Goal: Task Accomplishment & Management: Complete application form

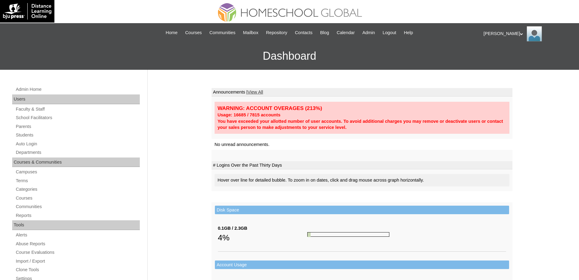
click at [540, 144] on div "Admin Home Users Faculty & Staff School Facilitators Parents Students Auto Logi…" at bounding box center [289, 279] width 579 height 419
click at [29, 143] on link "Auto Login" at bounding box center [77, 144] width 125 height 8
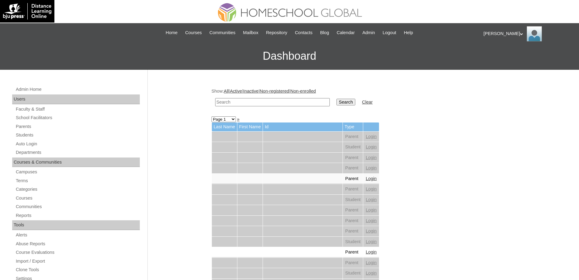
click at [248, 102] on input "text" at bounding box center [272, 102] width 115 height 8
paste input "[PERSON_NAME] L"
type input "Derick L"
click at [356, 104] on input "Search" at bounding box center [346, 102] width 19 height 7
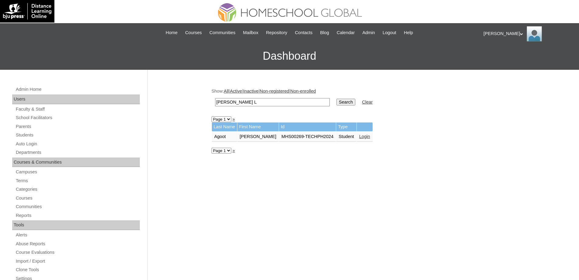
click at [364, 136] on link "Login" at bounding box center [365, 136] width 11 height 5
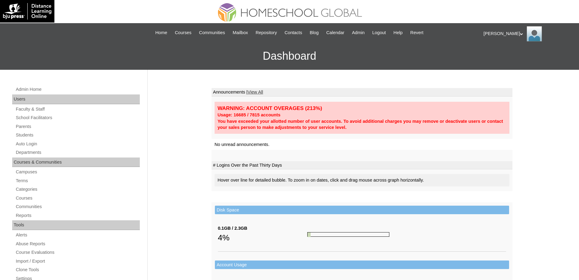
click at [31, 138] on link "Students" at bounding box center [77, 135] width 125 height 8
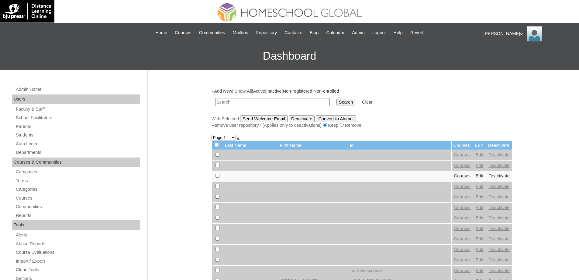
click at [297, 102] on input "text" at bounding box center [272, 102] width 115 height 8
type input "MHS0132-TECHPH2024"
click at [353, 99] on input "Search" at bounding box center [346, 102] width 19 height 7
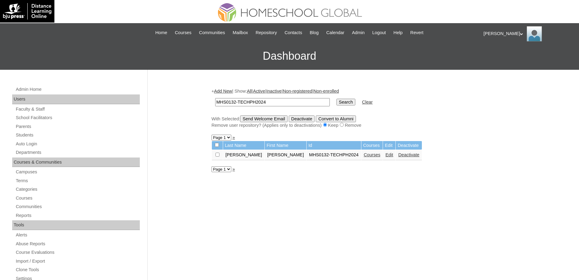
click at [364, 155] on link "Courses" at bounding box center [372, 154] width 17 height 5
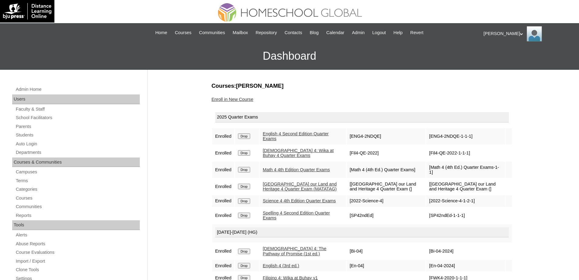
click at [250, 136] on input "Drop" at bounding box center [244, 135] width 12 height 5
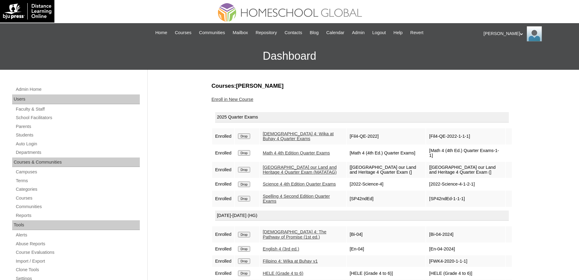
click at [236, 95] on div "Courses:Bugarin Kirt Alexandrei Enroll in New Course 2025 Quarter Exams Enrolle…" at bounding box center [361, 285] width 304 height 407
click at [233, 99] on link "Enroll in New Course" at bounding box center [233, 99] width 42 height 5
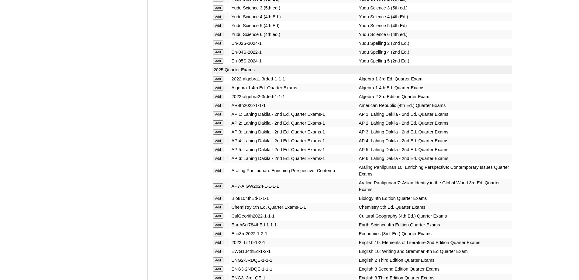
scroll to position [487, 0]
click at [506, 64] on td "Yudu Spelling 5 (2nd Ed.)" at bounding box center [435, 60] width 154 height 9
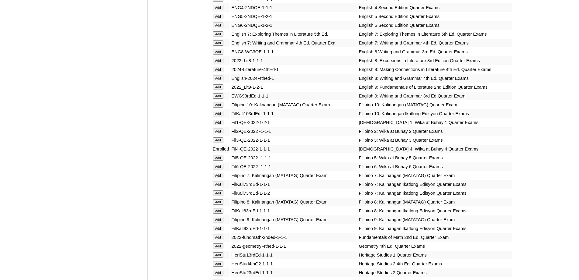
scroll to position [730, 0]
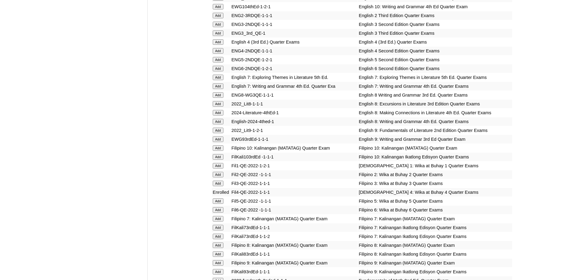
click at [220, 45] on input "Add" at bounding box center [218, 41] width 11 height 5
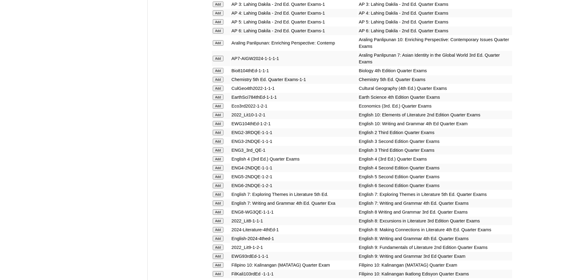
scroll to position [608, 0]
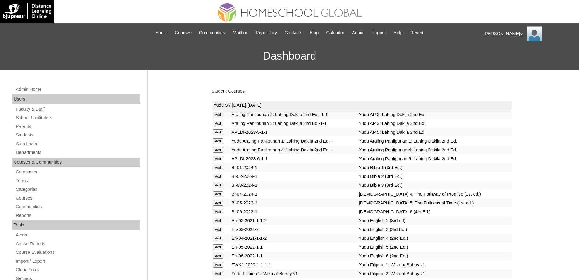
click at [236, 89] on link "Student Courses" at bounding box center [228, 91] width 33 height 5
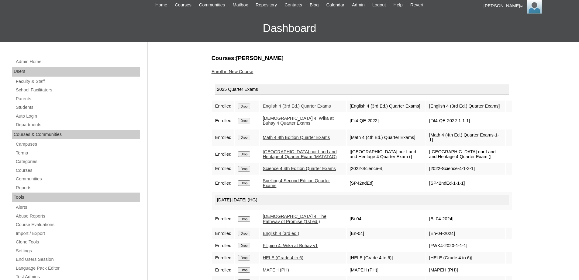
scroll to position [30, 0]
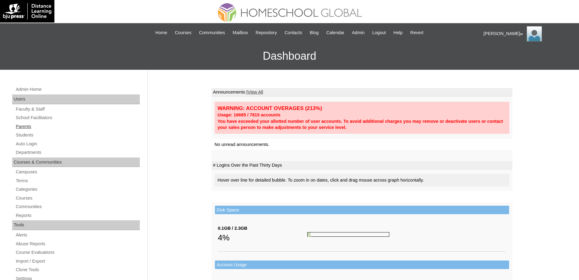
click at [38, 125] on link "Parents" at bounding box center [77, 127] width 125 height 8
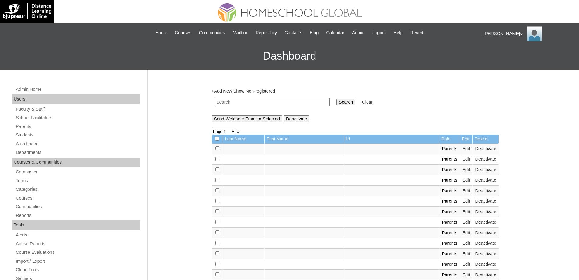
click at [238, 101] on input "text" at bounding box center [272, 102] width 115 height 8
paste input "MHP0179-TECHPH2025"
type input "MHP0179-TECHPH2025"
click at [348, 100] on input "Search" at bounding box center [346, 102] width 19 height 7
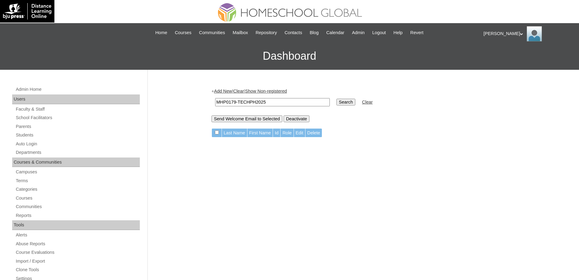
click at [220, 91] on link "Add New" at bounding box center [223, 91] width 18 height 5
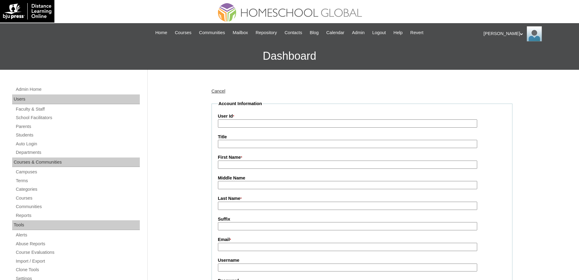
click at [250, 125] on input "User Id *" at bounding box center [347, 123] width 259 height 8
paste input "MHP0179-TECHPH2025"
type input "MHP0179-TECHPH2025"
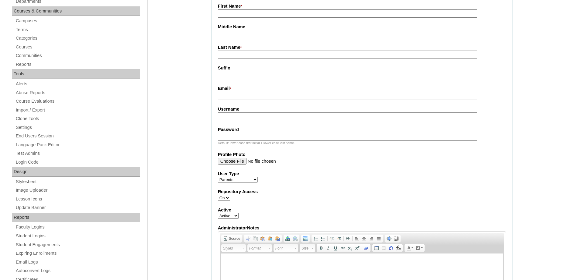
scroll to position [152, 0]
click at [228, 97] on input "Email *" at bounding box center [347, 94] width 259 height 8
paste input "dimaanoN2025"
type input "dimaanoN2025"
click at [236, 118] on input "Username" at bounding box center [347, 115] width 259 height 8
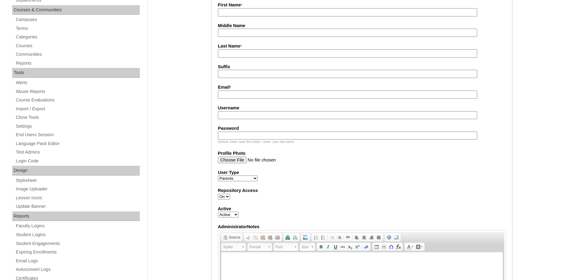
paste input "dimaanoN2025"
type input "dimaanoN2025"
click at [253, 136] on input "Password" at bounding box center [347, 135] width 259 height 8
paste input "techraF421"
type input "techraF421"
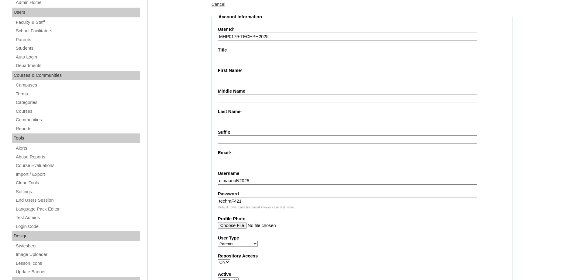
scroll to position [61, 0]
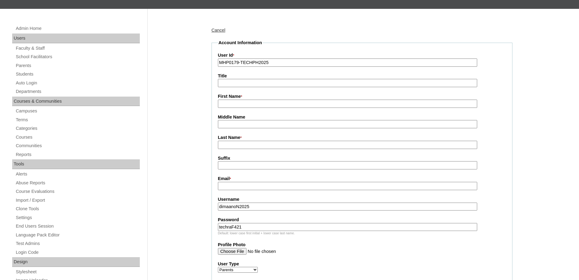
click at [242, 103] on input "First Name *" at bounding box center [347, 103] width 259 height 8
paste input "Nicole"
type input "Nicole"
click at [240, 149] on input "Last Name *" at bounding box center [347, 145] width 259 height 8
paste input "Dumantay"
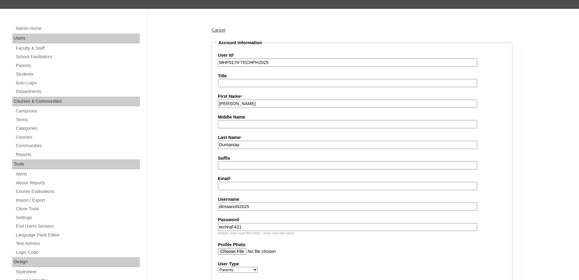
type input "Dumantay"
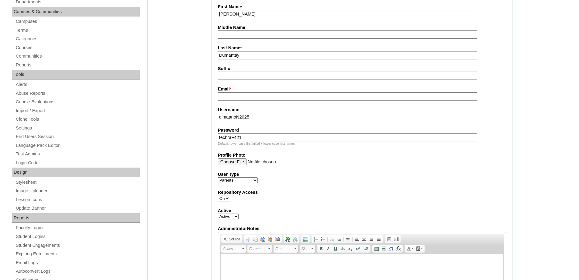
scroll to position [152, 0]
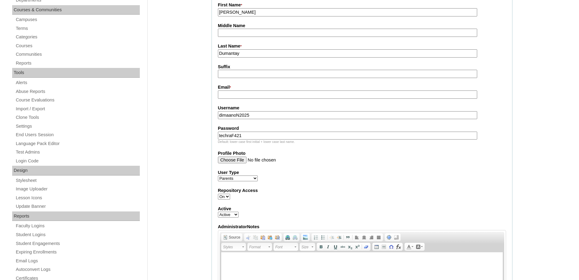
click at [240, 96] on input "Email *" at bounding box center [347, 94] width 259 height 8
paste input "ceo@nikkischwann.com"
type input "ceo@nikkischwann.com"
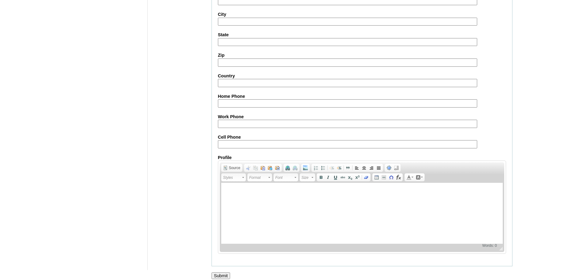
scroll to position [542, 0]
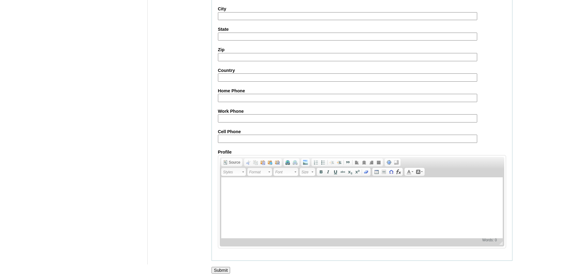
click at [232, 132] on label "Cell Phone" at bounding box center [362, 131] width 288 height 6
click at [232, 134] on input "Cell Phone" at bounding box center [347, 138] width 259 height 8
drag, startPoint x: 232, startPoint y: 141, endPoint x: 206, endPoint y: 106, distance: 43.9
click at [232, 140] on input "Cell Phone" at bounding box center [347, 138] width 259 height 8
paste input "63-9615294755"
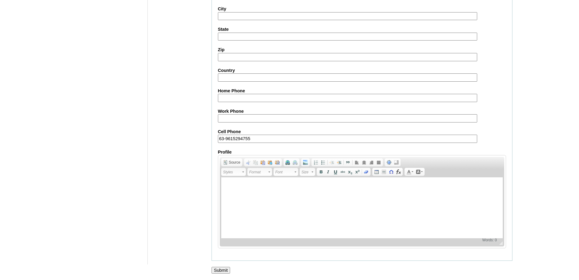
type input "63-9615294755"
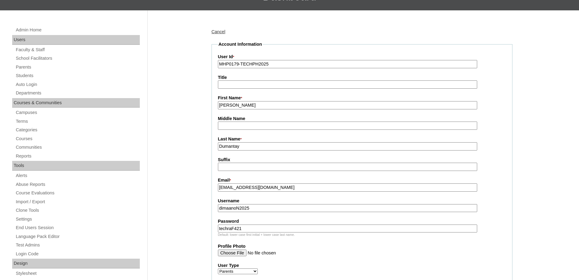
scroll to position [56, 0]
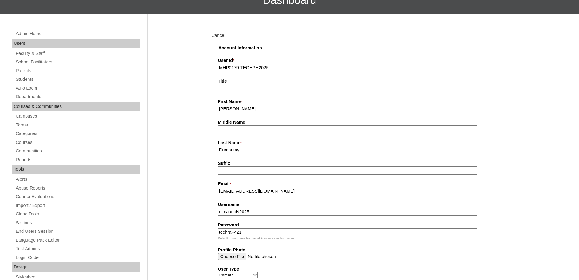
drag, startPoint x: 258, startPoint y: 150, endPoint x: 177, endPoint y: 146, distance: 81.0
type input "DUMANTAY"
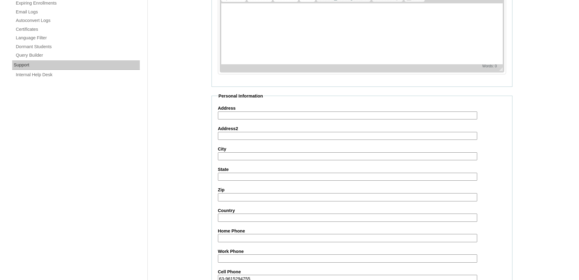
scroll to position [542, 0]
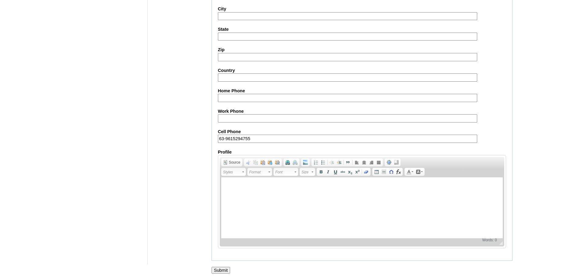
click at [218, 271] on input "Submit" at bounding box center [221, 269] width 19 height 7
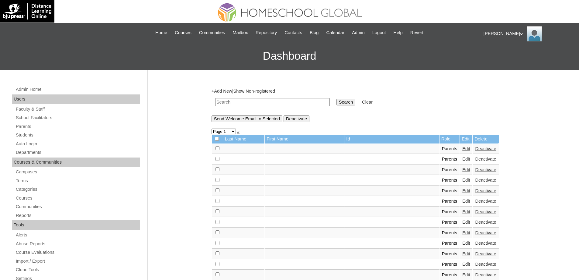
click at [71, 131] on div "Admin Home Users Faculty & Staff School Facilitators Parents Students Auto Logi…" at bounding box center [76, 281] width 135 height 393
click at [68, 135] on link "Students" at bounding box center [77, 135] width 125 height 8
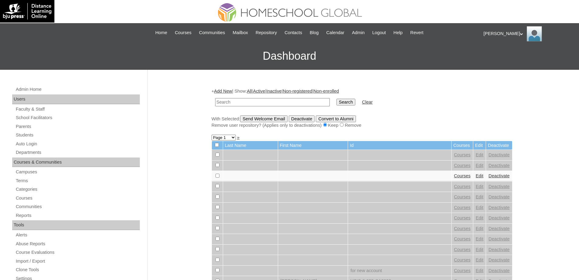
drag, startPoint x: 0, startPoint y: 0, endPoint x: 303, endPoint y: 103, distance: 319.9
click at [281, 102] on input "text" at bounding box center [272, 102] width 115 height 8
type input "MHS00228-TECHPH2025"
click at [350, 103] on input "Search" at bounding box center [346, 102] width 19 height 7
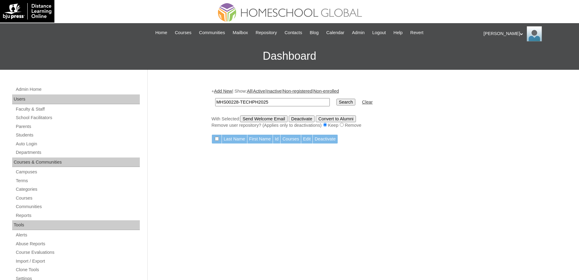
click at [221, 91] on link "Add New" at bounding box center [223, 91] width 18 height 5
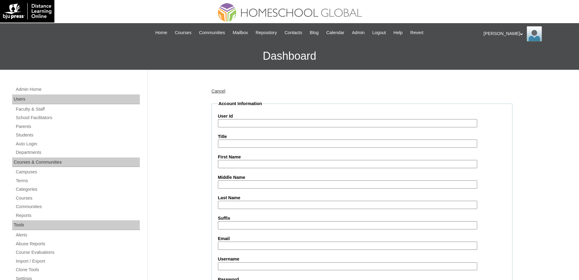
click at [248, 125] on input "User Id" at bounding box center [347, 123] width 259 height 8
paste input "MHS00228-TECHPH2025"
type input "MHS00228-TECHPH2025"
click at [194, 140] on div "Admin Home Users Faculty & Staff School Facilitators Parents Students Auto Logi…" at bounding box center [289, 279] width 579 height 419
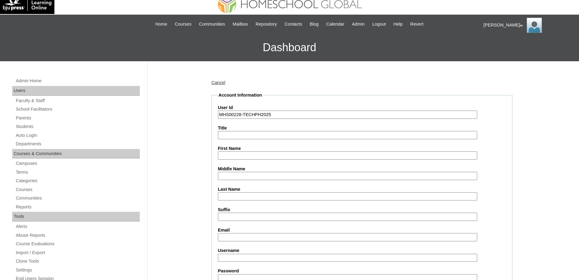
scroll to position [122, 0]
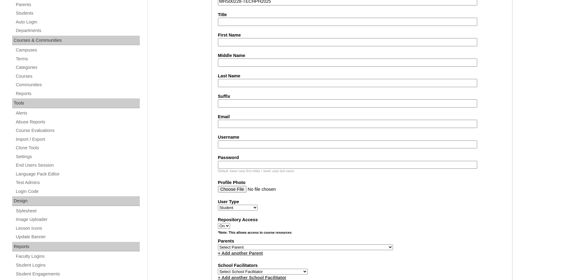
click at [231, 45] on input "First Name" at bounding box center [347, 42] width 259 height 8
click at [221, 40] on input "First Name" at bounding box center [347, 42] width 259 height 8
paste input "Larielle [PERSON_NAME]"
type input "Larielle [PERSON_NAME]"
click at [228, 81] on input "Last Name" at bounding box center [347, 83] width 259 height 8
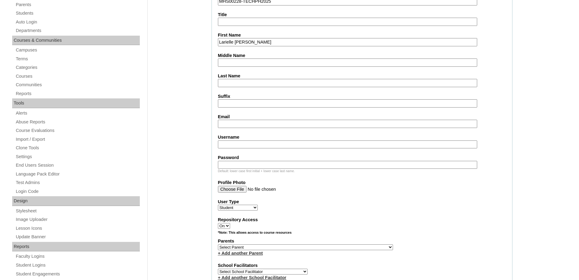
paste input "[PERSON_NAME]"
type input "[PERSON_NAME]"
click at [225, 61] on input "Middle Name" at bounding box center [347, 62] width 259 height 8
paste input "Suan"
type input "Suan"
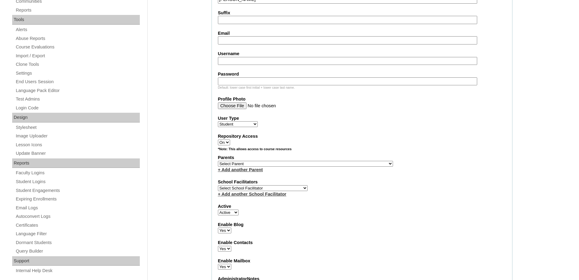
scroll to position [213, 0]
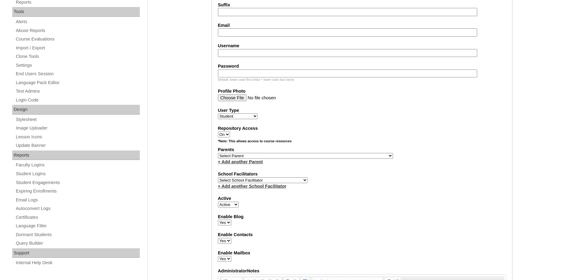
click at [226, 24] on label "Email" at bounding box center [362, 25] width 288 height 6
click at [226, 28] on input "Email" at bounding box center [347, 32] width 259 height 8
click at [225, 33] on input "Email" at bounding box center [347, 32] width 259 height 8
click at [238, 36] on input "Email" at bounding box center [347, 32] width 259 height 8
paste input "[EMAIL_ADDRESS][DOMAIN_NAME]"
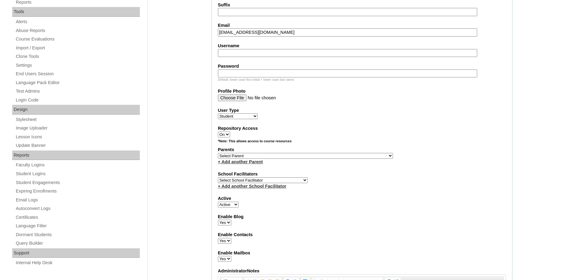
type input "[EMAIL_ADDRESS][DOMAIN_NAME]"
click at [234, 51] on input "Username" at bounding box center [347, 53] width 259 height 8
paste input "lariellejeandimaano"
type input "lariellejeandimaano"
drag, startPoint x: 230, startPoint y: 78, endPoint x: 230, endPoint y: 73, distance: 5.8
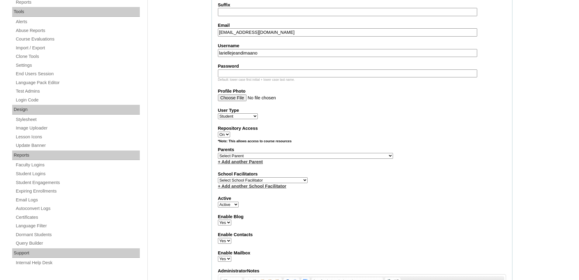
click at [230, 78] on div "Default: lower case first initial + lower case last name." at bounding box center [362, 79] width 288 height 5
click at [230, 73] on input "Password" at bounding box center [347, 73] width 259 height 8
paste input "250006786"
type input "250006786"
drag, startPoint x: 174, startPoint y: 88, endPoint x: 190, endPoint y: 120, distance: 35.6
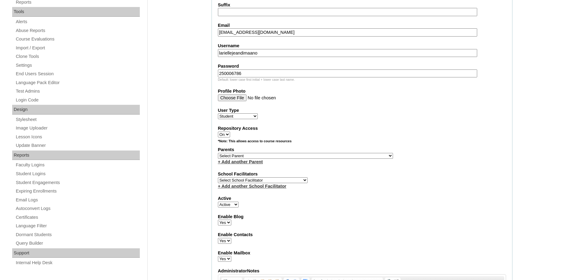
click at [173, 89] on div "Admin Home Users Faculty & Staff School Facilitators Parents Students Auto Logi…" at bounding box center [289, 281] width 579 height 849
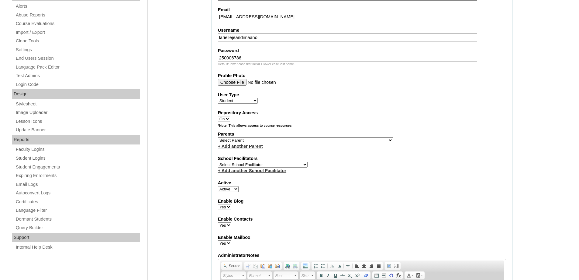
scroll to position [274, 0]
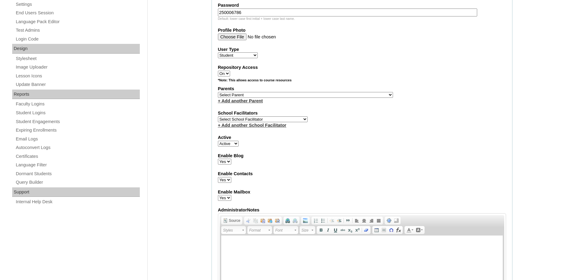
click at [236, 95] on select "Select Parent , , , , , , , , , , , , , , , , , , , , , , , , , , , , , , , , ,…" at bounding box center [305, 95] width 175 height 6
select select "43825"
click at [218, 92] on select "Select Parent , , , , , , , , , , , , , , , , , , , , , , , , , , , , , , , , ,…" at bounding box center [305, 95] width 175 height 6
click at [395, 166] on fieldset "Account Information User Id MHS00228-TECHPH2025 Title First Name Larielle [PERS…" at bounding box center [362, 73] width 301 height 492
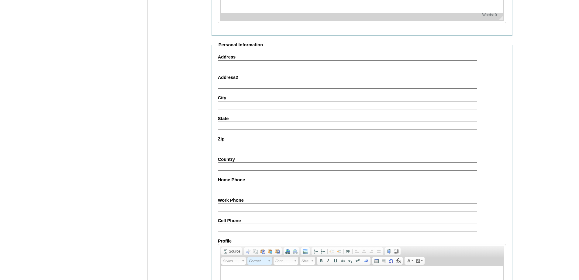
scroll to position [646, 0]
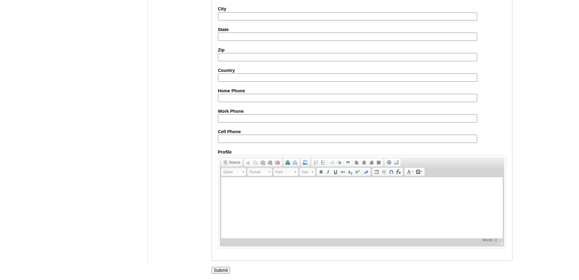
click at [217, 273] on input "Submit" at bounding box center [221, 269] width 19 height 7
click at [217, 270] on input "Submit" at bounding box center [221, 269] width 19 height 7
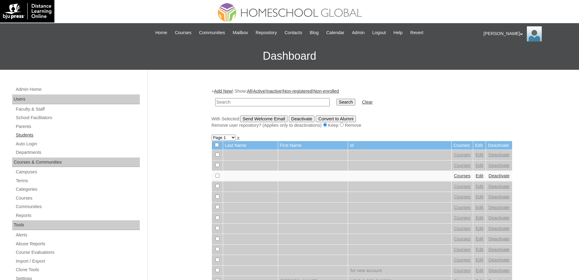
click at [80, 137] on link "Students" at bounding box center [77, 135] width 125 height 8
drag, startPoint x: 0, startPoint y: 0, endPoint x: 317, endPoint y: 100, distance: 332.6
click at [299, 100] on input "text" at bounding box center [272, 102] width 115 height 8
type input "MHS00228-TECHPH2025"
click at [349, 99] on input "Search" at bounding box center [346, 102] width 19 height 7
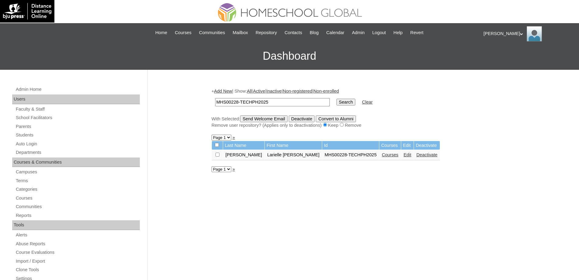
click at [382, 157] on link "Courses" at bounding box center [390, 154] width 17 height 5
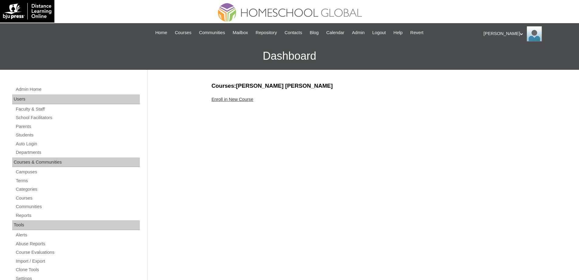
click at [242, 94] on div "Courses:[PERSON_NAME] [PERSON_NAME] Enroll in New Course" at bounding box center [361, 285] width 304 height 407
click at [238, 100] on link "Enroll in New Course" at bounding box center [233, 99] width 42 height 5
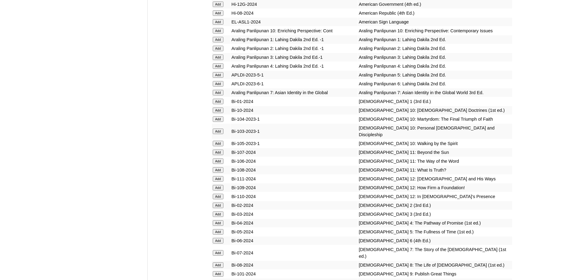
scroll to position [1460, 0]
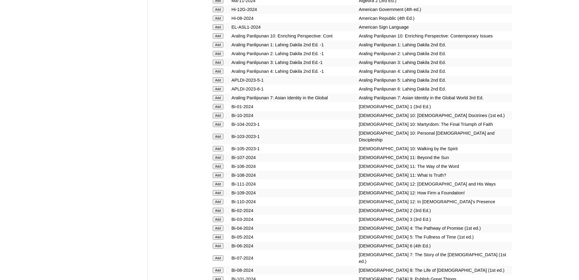
click at [219, 56] on input "Add" at bounding box center [218, 53] width 11 height 5
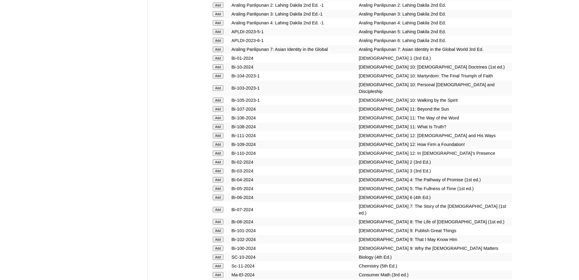
scroll to position [1612, 0]
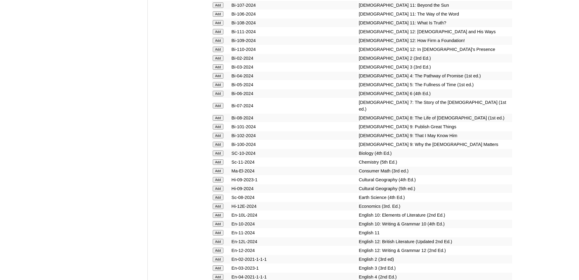
click at [224, 60] on form "Add" at bounding box center [221, 57] width 17 height 5
click at [216, 61] on input "Add" at bounding box center [218, 57] width 11 height 5
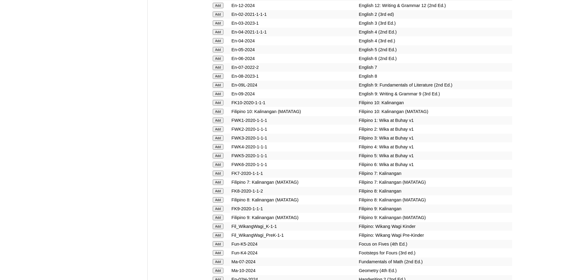
click at [214, 132] on input "Add" at bounding box center [218, 128] width 11 height 5
click at [223, 17] on input "Add" at bounding box center [218, 14] width 11 height 5
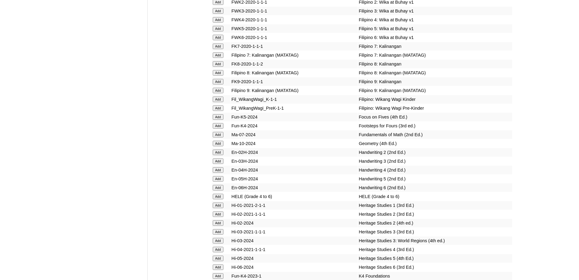
scroll to position [2009, 0]
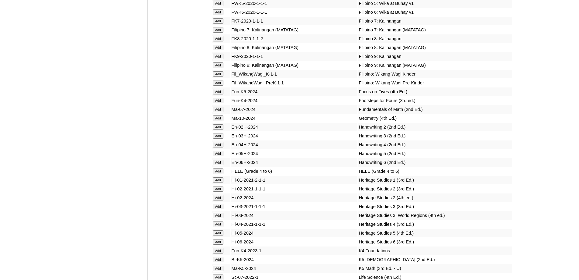
click at [217, 130] on input "Add" at bounding box center [218, 126] width 11 height 5
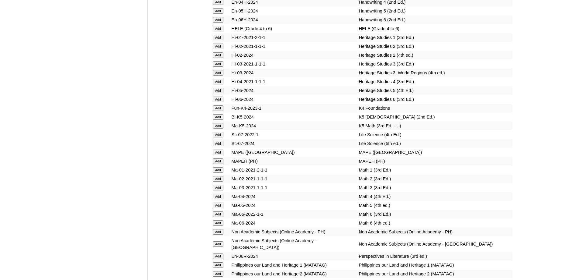
scroll to position [2191, 0]
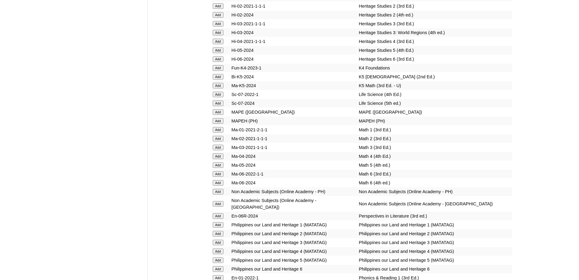
click at [218, 124] on input "Add" at bounding box center [218, 120] width 11 height 5
click at [221, 141] on input "Add" at bounding box center [218, 138] width 11 height 5
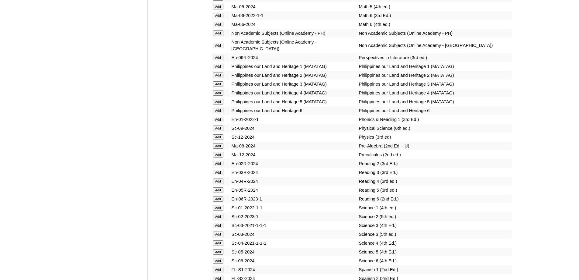
scroll to position [2374, 0]
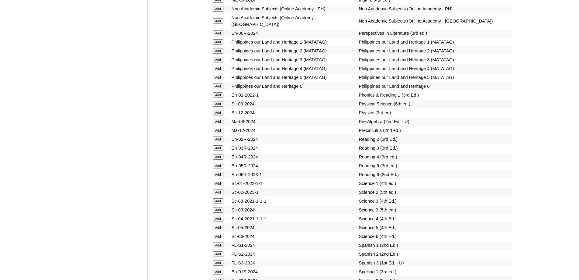
click at [218, 142] on input "Add" at bounding box center [218, 138] width 11 height 5
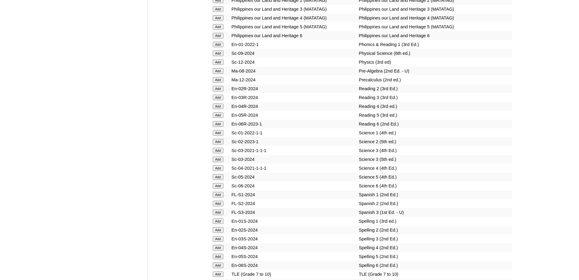
scroll to position [2435, 0]
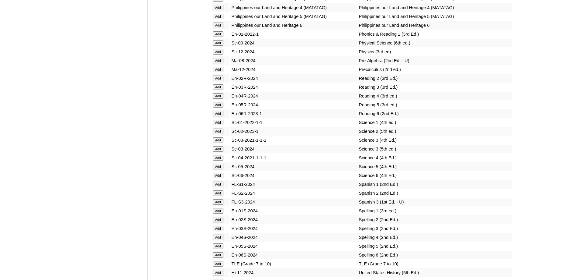
click at [218, 134] on input "Add" at bounding box center [218, 130] width 11 height 5
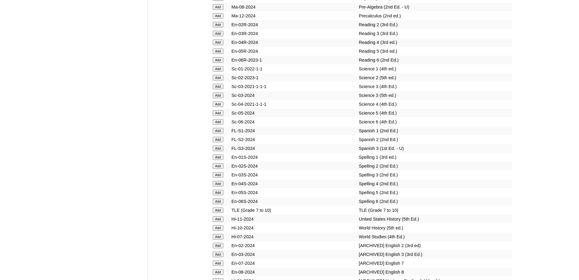
scroll to position [2496, 0]
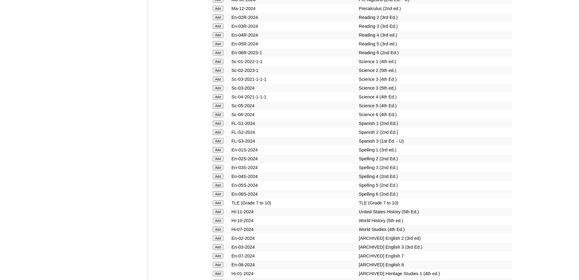
click at [219, 161] on input "Add" at bounding box center [218, 158] width 11 height 5
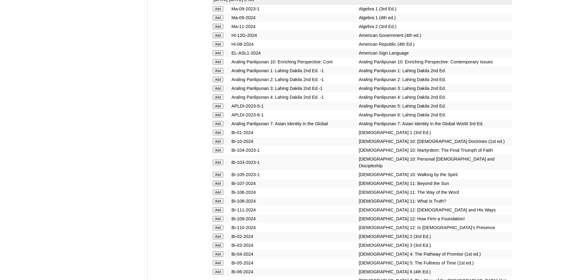
scroll to position [1431, 0]
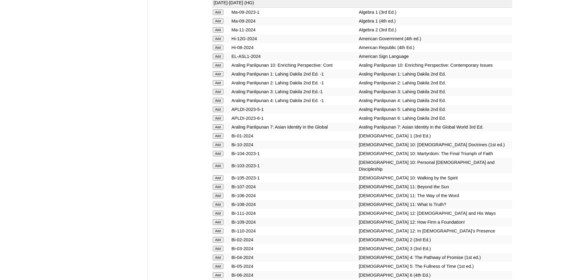
click at [219, 85] on input "Add" at bounding box center [218, 82] width 11 height 5
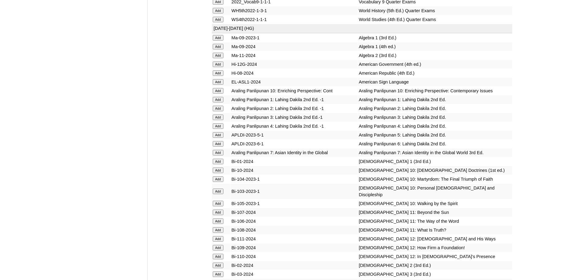
scroll to position [1279, 0]
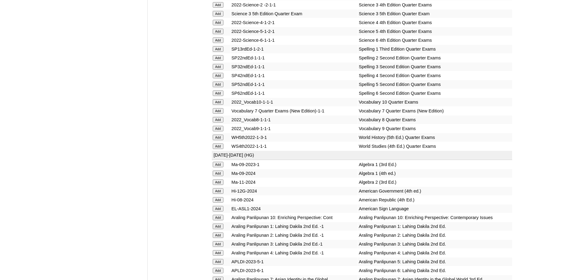
click at [219, 61] on input "Add" at bounding box center [218, 57] width 11 height 5
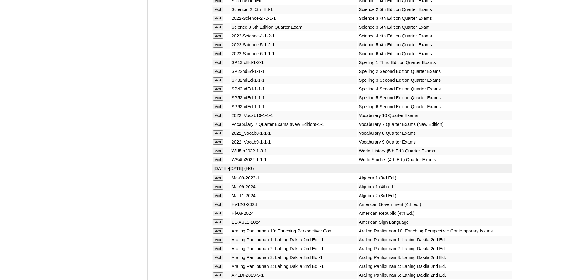
scroll to position [1218, 0]
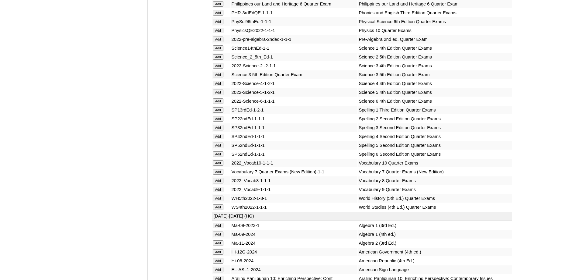
click at [224, 59] on form "Add" at bounding box center [221, 56] width 17 height 5
click at [217, 60] on input "Add" at bounding box center [218, 56] width 11 height 5
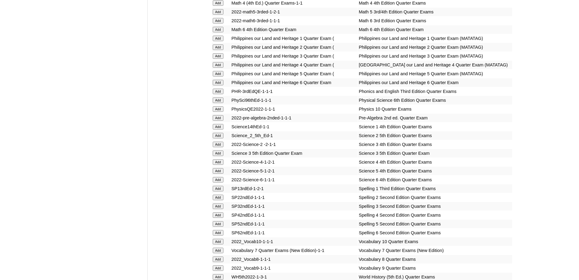
scroll to position [1005, 0]
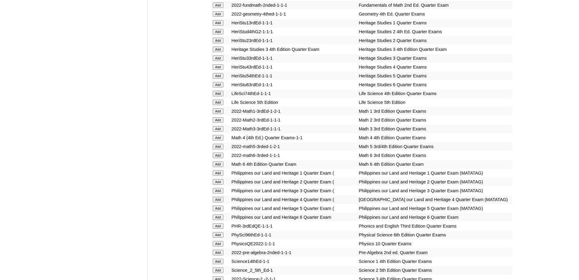
click at [219, 123] on input "Add" at bounding box center [218, 119] width 11 height 5
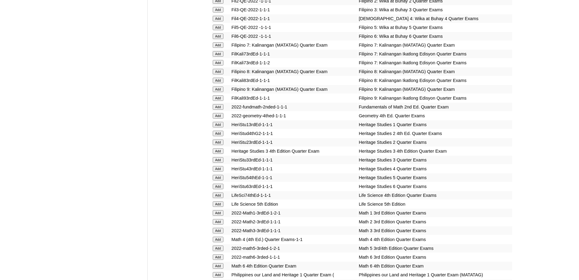
scroll to position [883, 0]
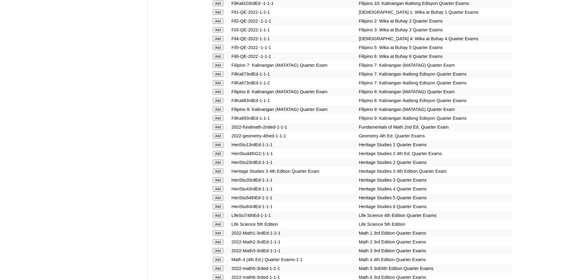
click at [218, 24] on input "Add" at bounding box center [218, 20] width 11 height 5
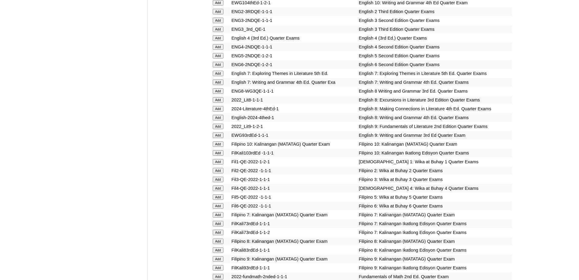
scroll to position [731, 0]
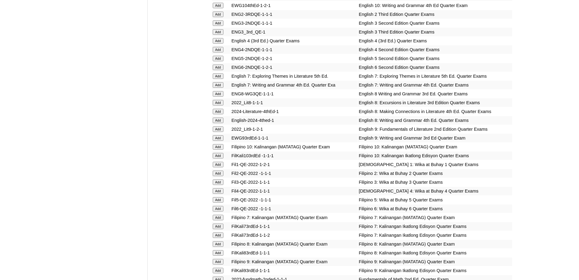
click at [220, 17] on input "Add" at bounding box center [218, 14] width 11 height 5
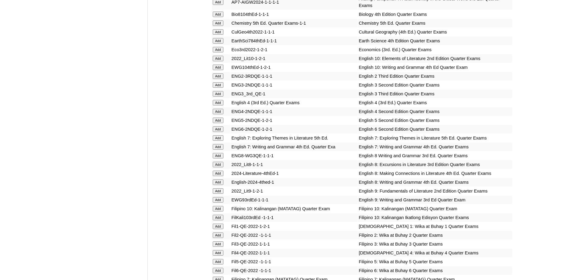
scroll to position [518, 0]
